Goal: Transaction & Acquisition: Register for event/course

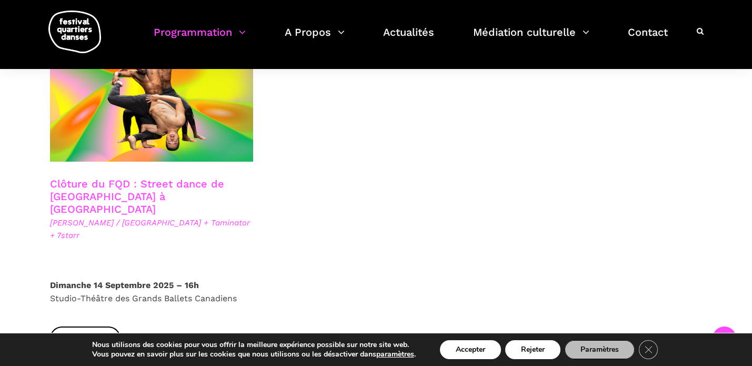
scroll to position [1903, 0]
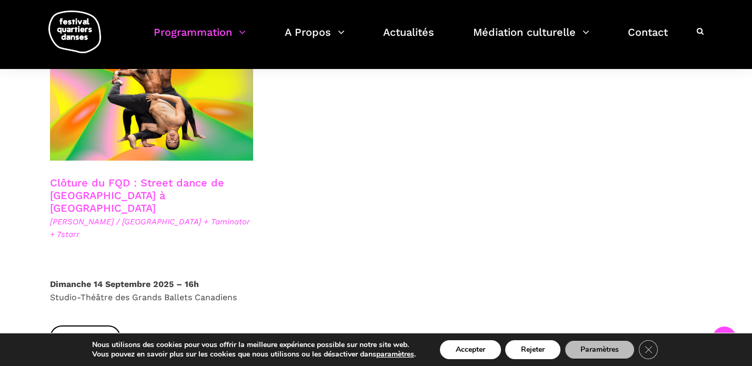
click at [135, 176] on link "Clôture du FQD : Street dance de Copenhague à Montréal" at bounding box center [137, 195] width 174 height 38
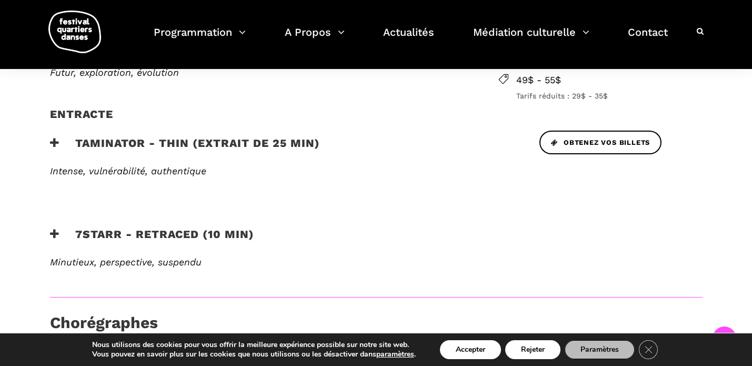
scroll to position [448, 0]
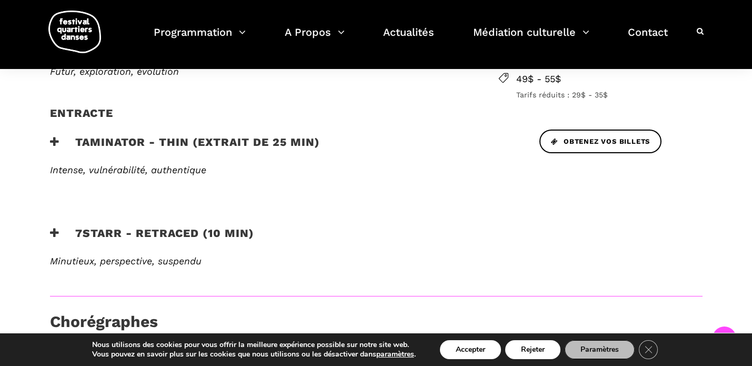
click at [180, 226] on h3 "7Starr - Retraced (10 min)" at bounding box center [152, 239] width 204 height 26
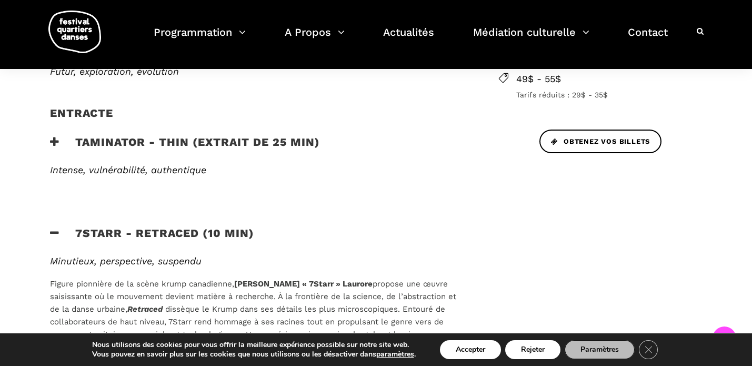
click at [193, 135] on h3 "Taminator - Thin (extrait de 25 min)" at bounding box center [185, 148] width 270 height 26
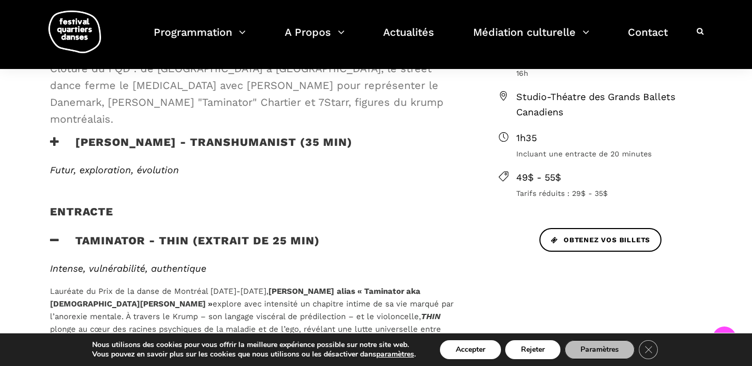
click at [193, 135] on h3 "Lene Boel - TRANSHUMANIST (35 min)" at bounding box center [201, 148] width 302 height 26
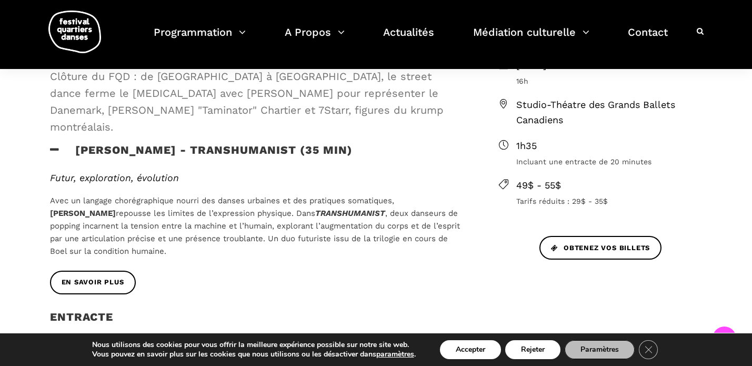
scroll to position [341, 0]
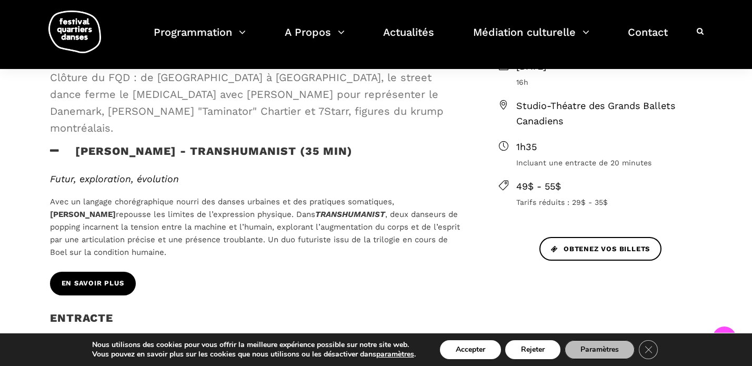
click at [91, 278] on span "En savoir plus" at bounding box center [93, 283] width 63 height 11
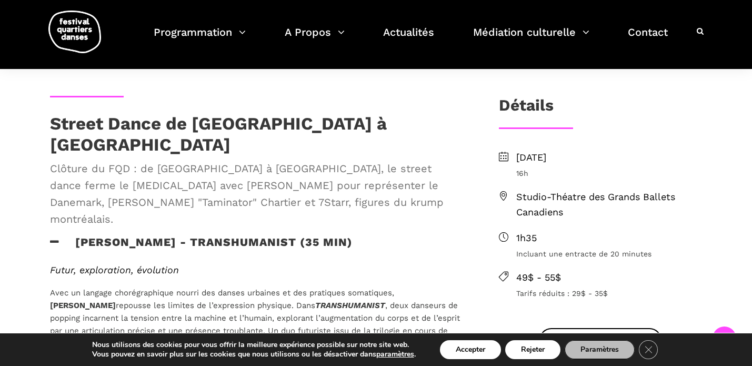
scroll to position [249, 0]
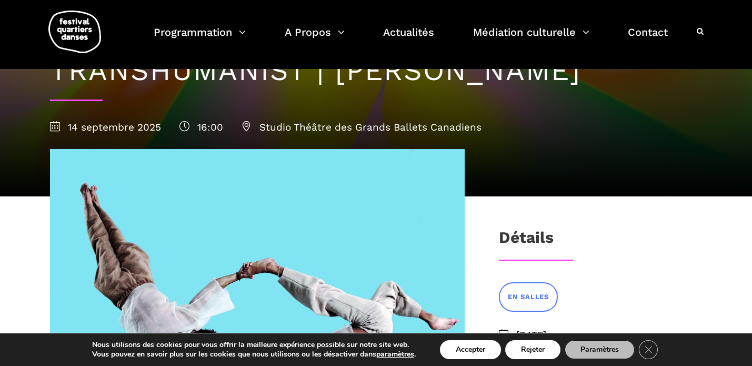
scroll to position [79, 0]
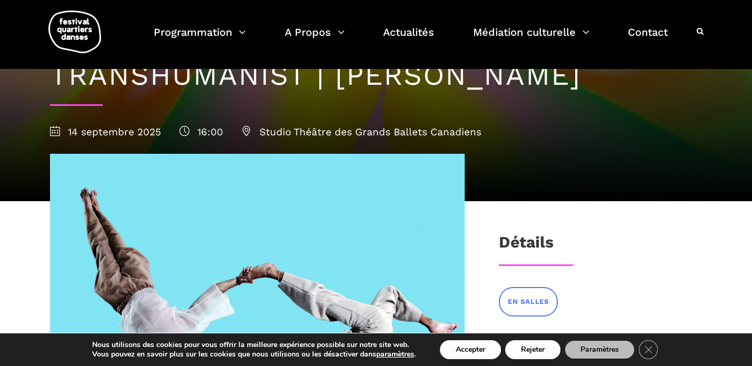
click at [368, 137] on span "Studio Théâtre des Grands Ballets Canadiens" at bounding box center [361, 132] width 240 height 12
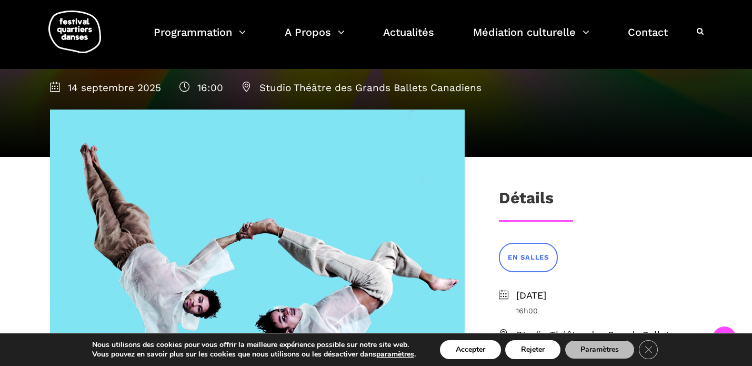
scroll to position [0, 0]
